Goal: Task Accomplishment & Management: Manage account settings

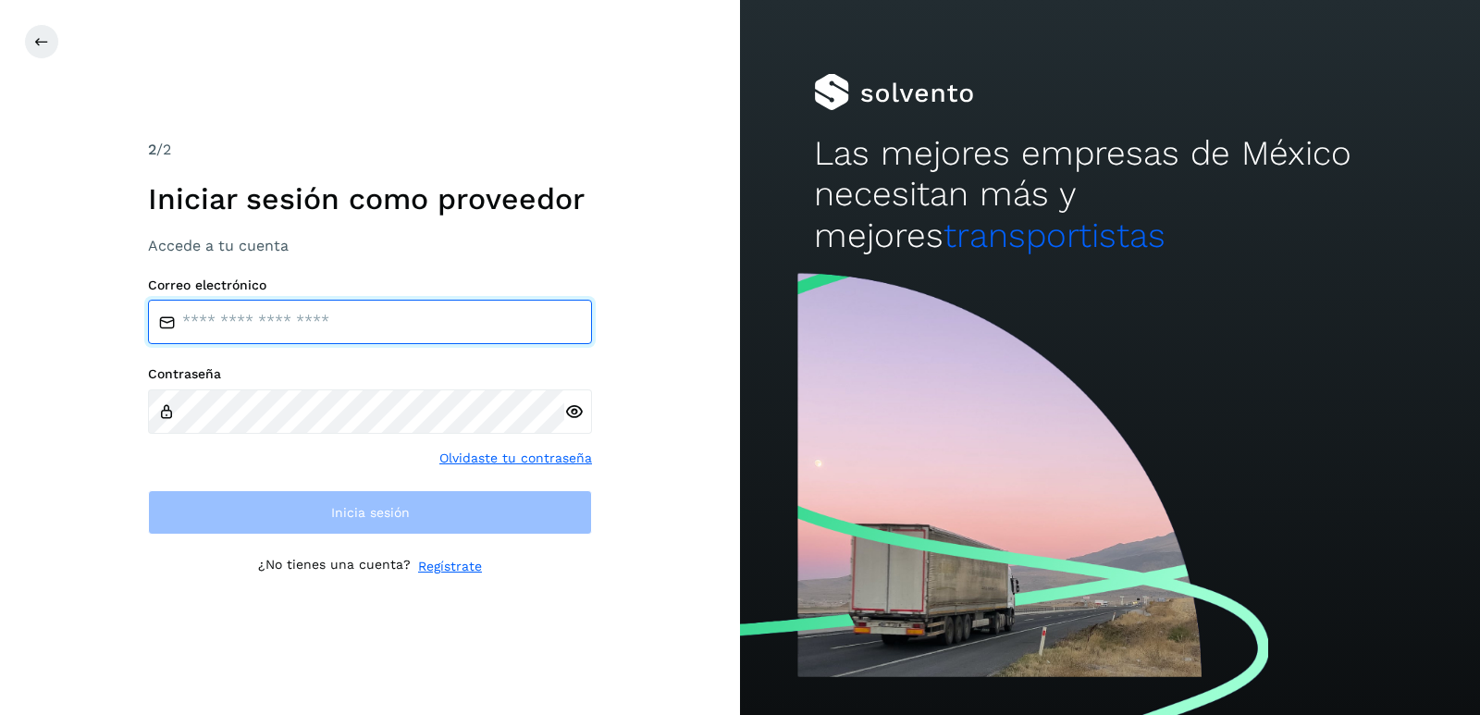
click at [297, 327] on input "email" at bounding box center [370, 322] width 444 height 44
type input "**********"
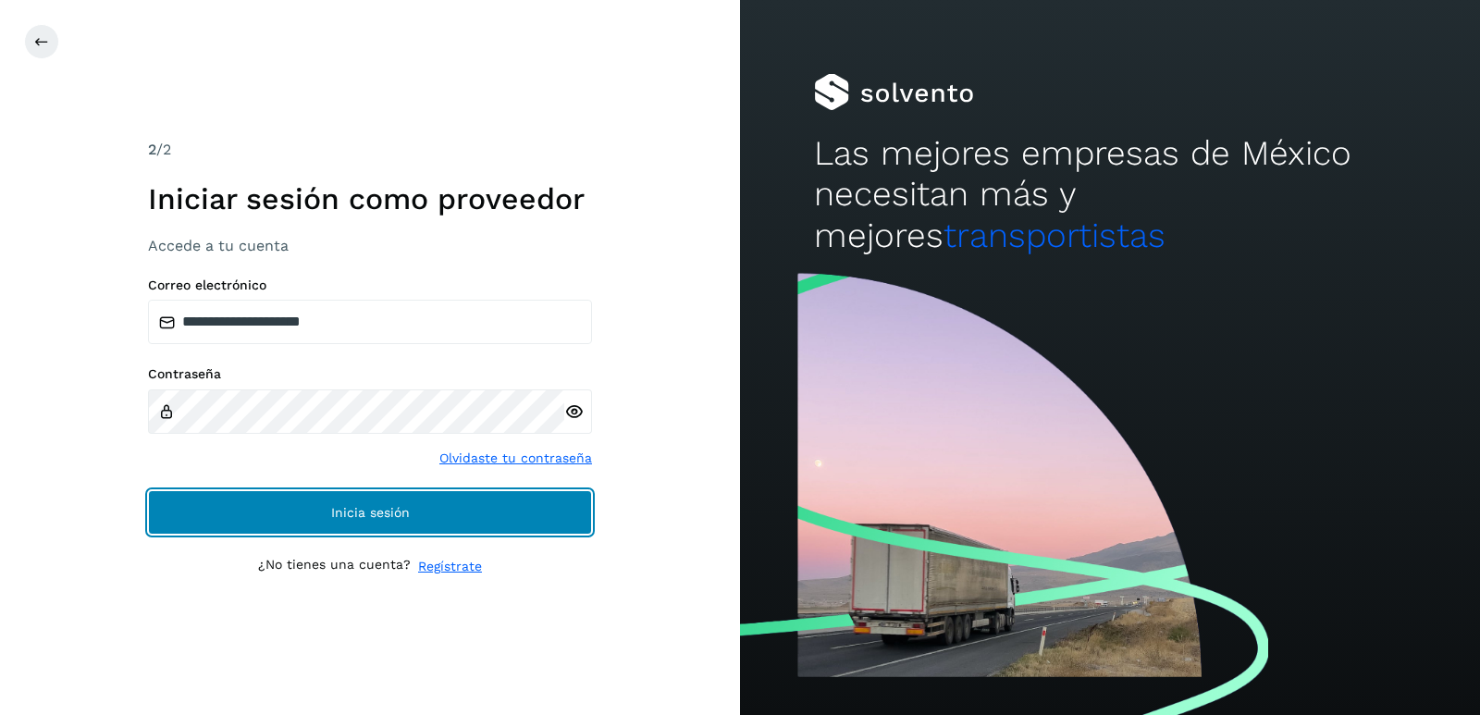
click at [394, 512] on span "Inicia sesión" at bounding box center [370, 512] width 79 height 13
click at [364, 504] on button "Inicia sesión" at bounding box center [370, 512] width 444 height 44
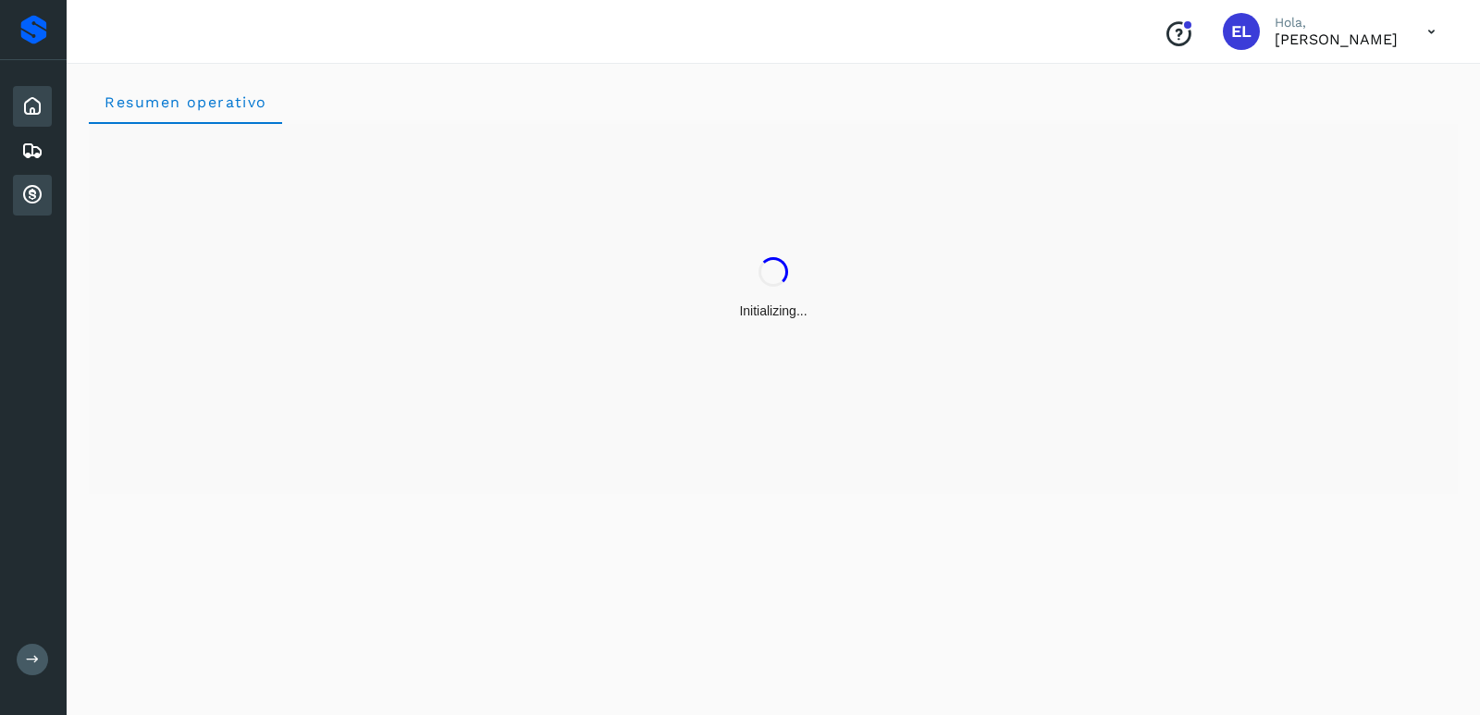
click at [23, 190] on icon at bounding box center [32, 195] width 22 height 22
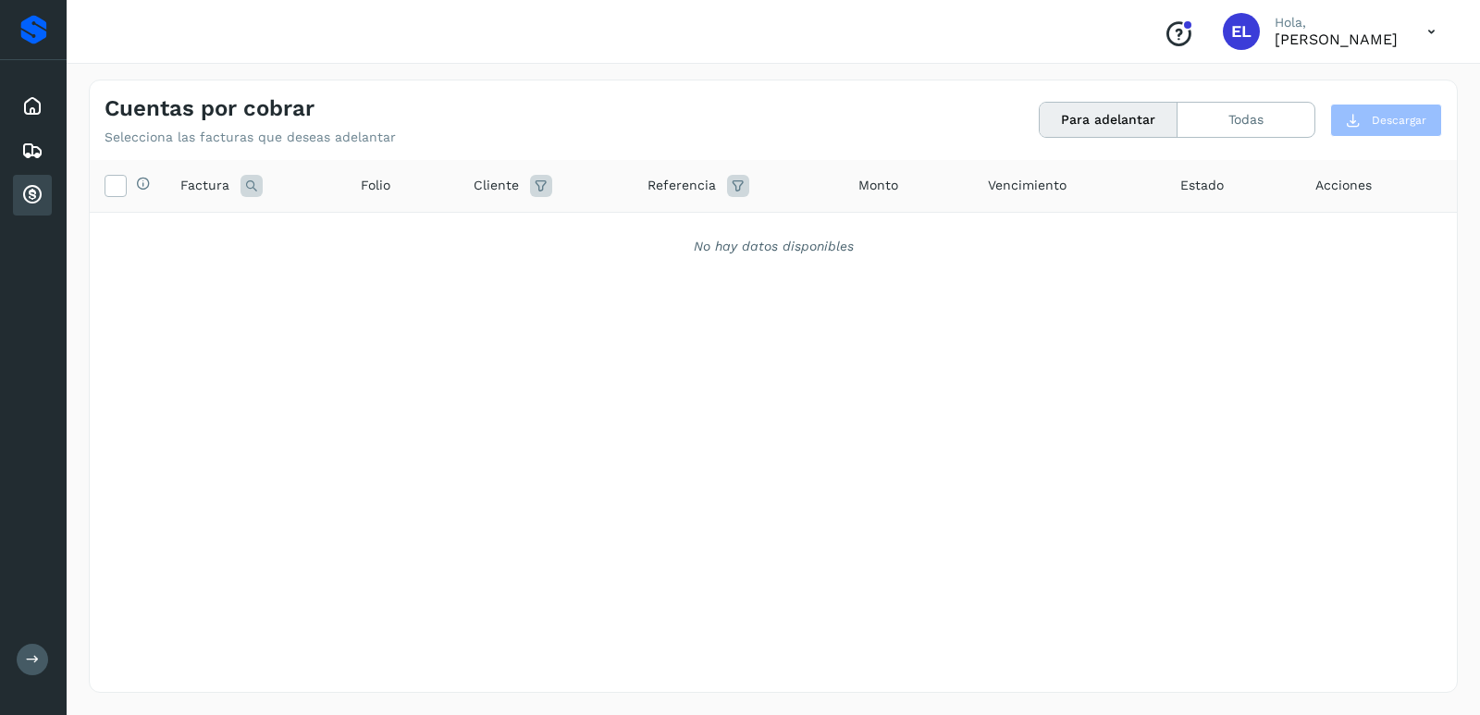
click at [35, 196] on icon at bounding box center [32, 195] width 22 height 22
click at [49, 165] on div "Embarques" at bounding box center [32, 150] width 39 height 41
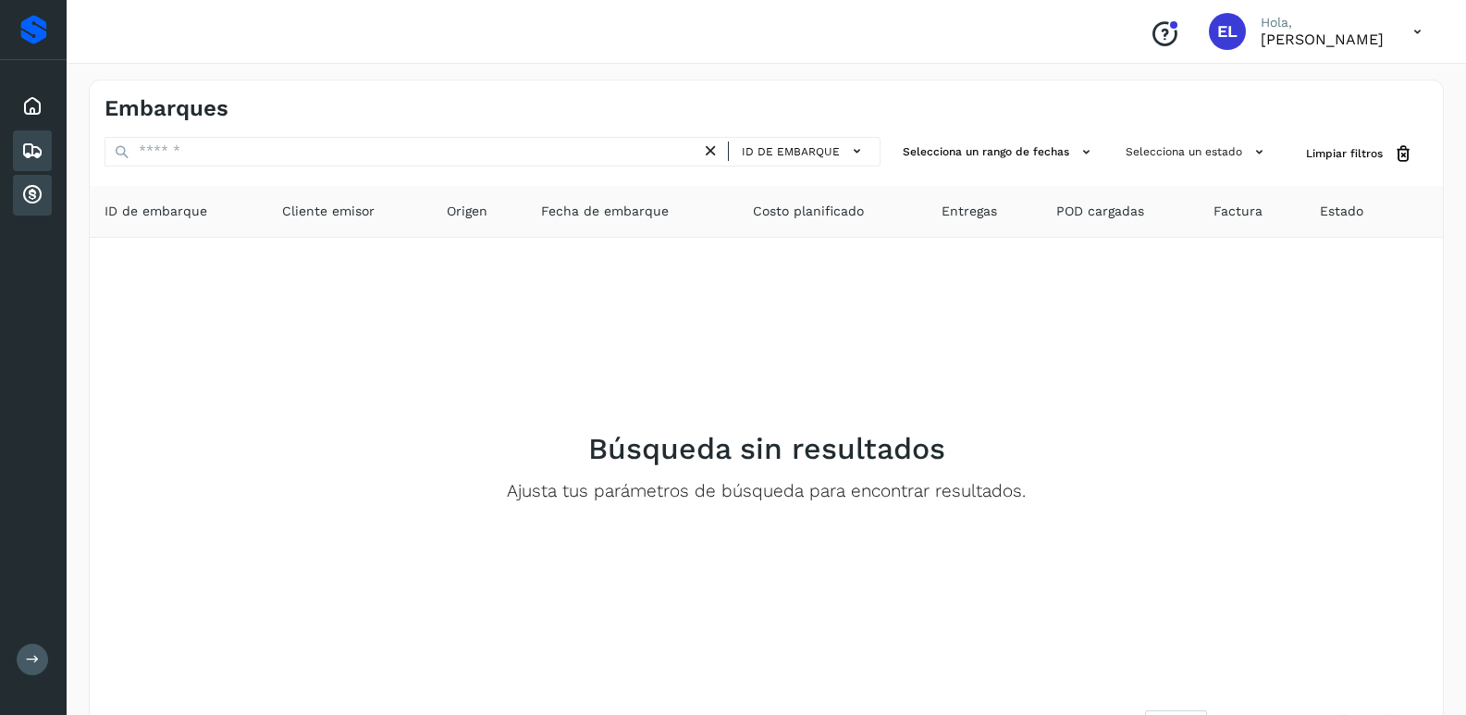
click at [48, 182] on div "Cuentas por cobrar" at bounding box center [32, 195] width 39 height 41
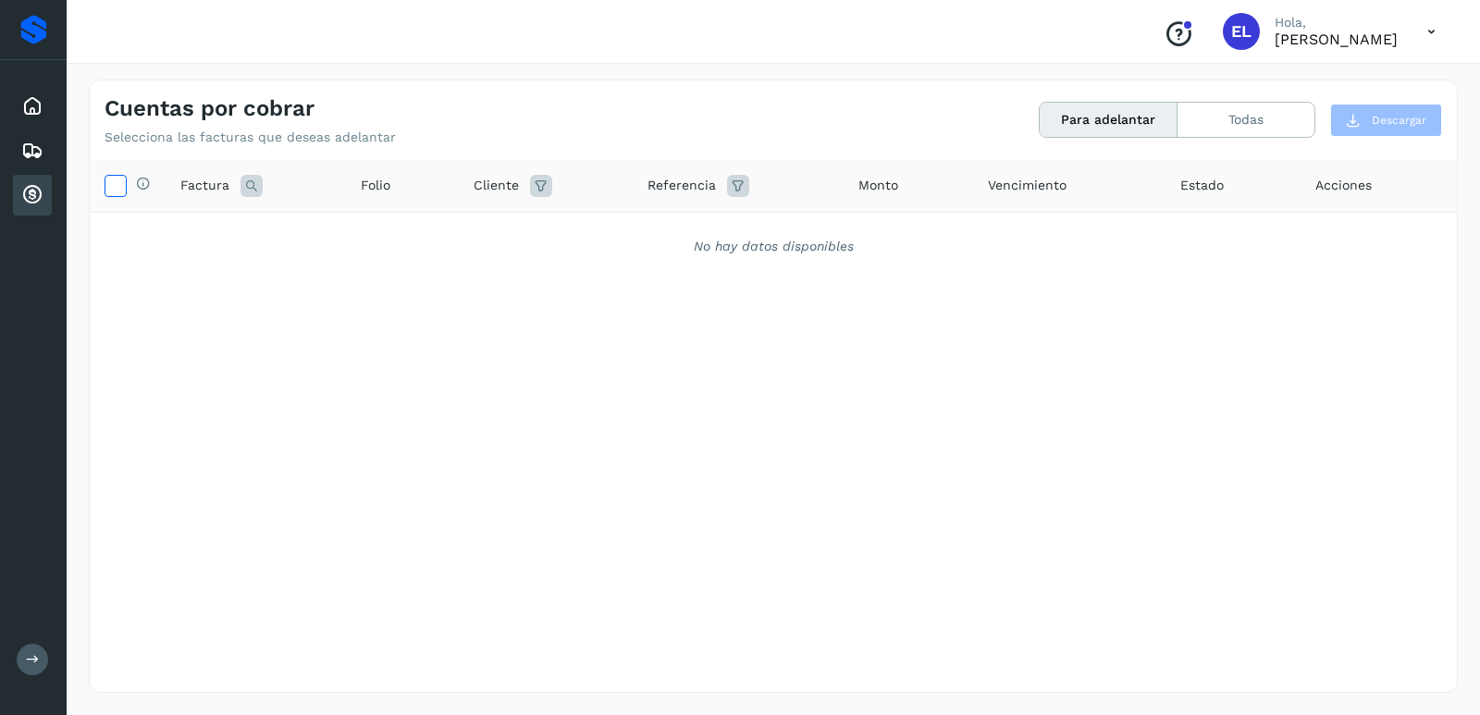
click at [115, 185] on icon at bounding box center [114, 184] width 19 height 19
click at [1125, 129] on button "Para adelantar" at bounding box center [1109, 120] width 138 height 34
click at [1236, 31] on span "EL" at bounding box center [1241, 31] width 20 height 0
